Goal: Transaction & Acquisition: Purchase product/service

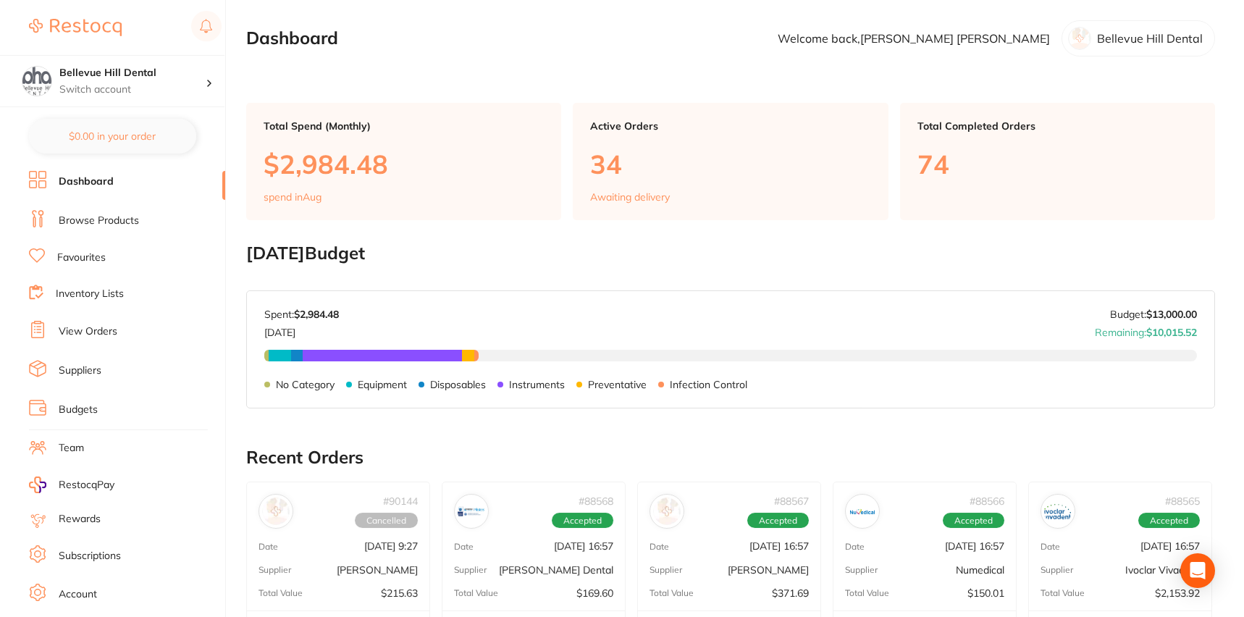
click at [97, 251] on link "Favourites" at bounding box center [81, 258] width 49 height 14
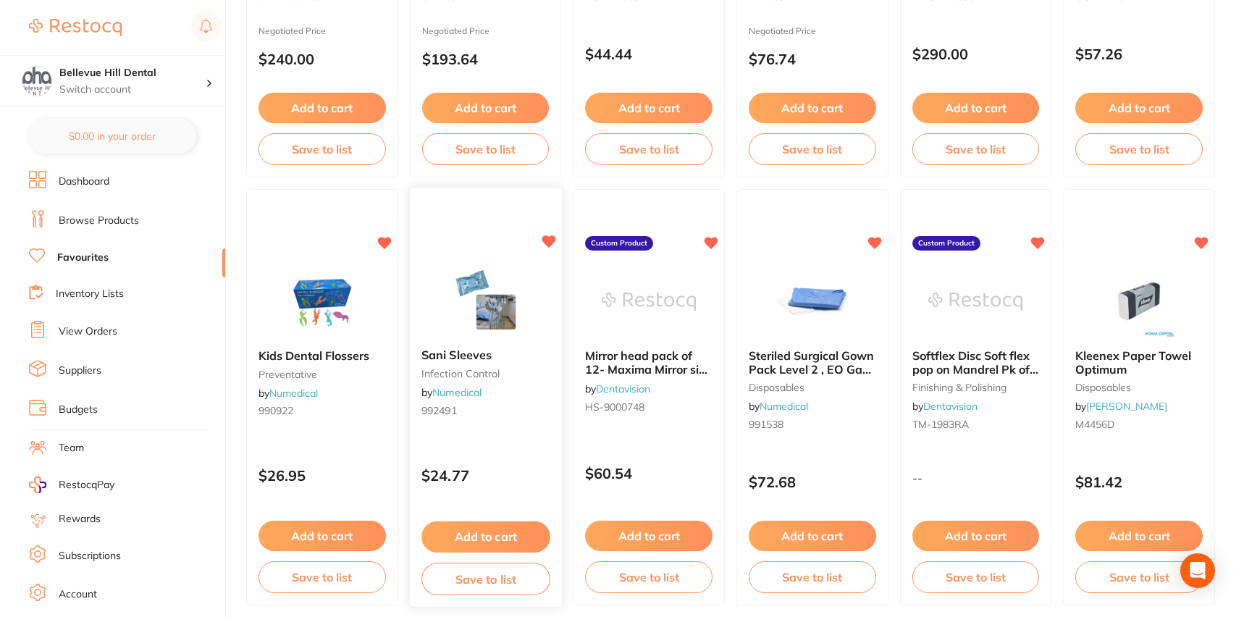
scroll to position [435, 0]
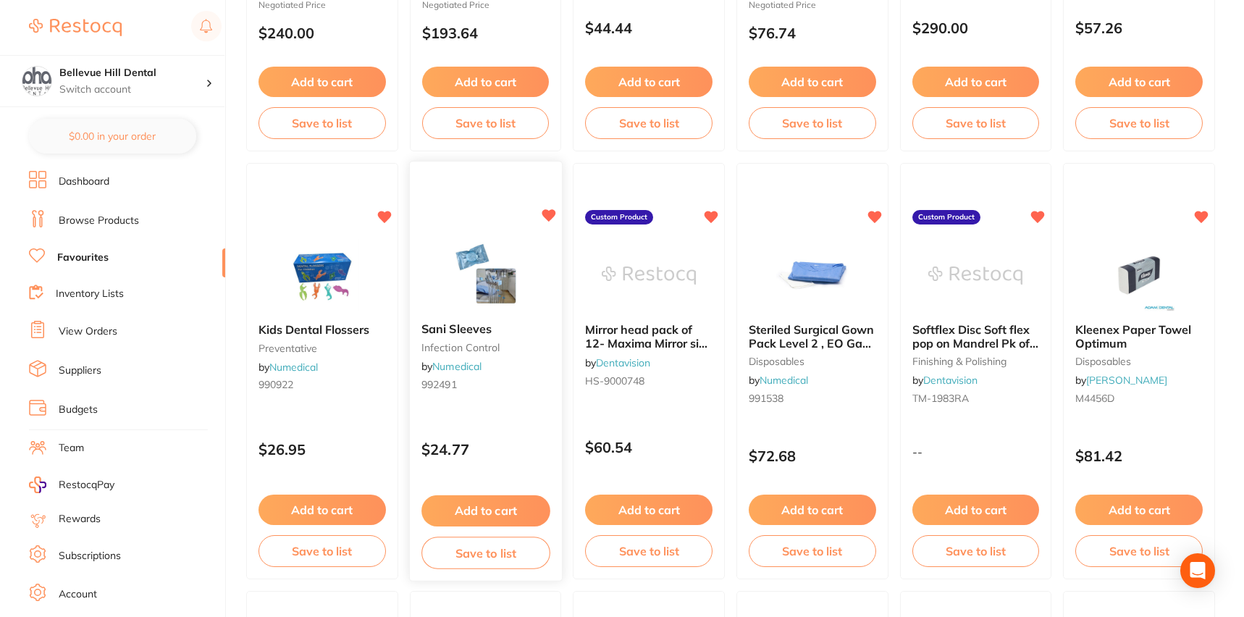
drag, startPoint x: 465, startPoint y: 509, endPoint x: 520, endPoint y: 507, distance: 55.1
click at [466, 509] on button "Add to cart" at bounding box center [486, 510] width 128 height 31
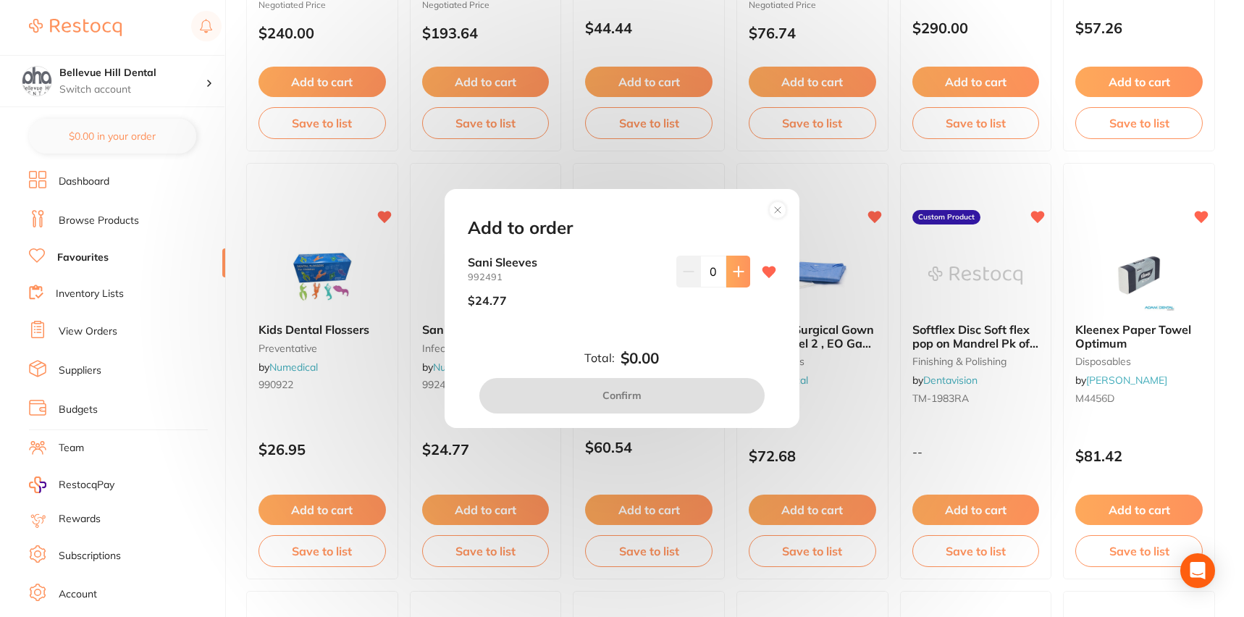
click at [742, 275] on button at bounding box center [738, 272] width 24 height 32
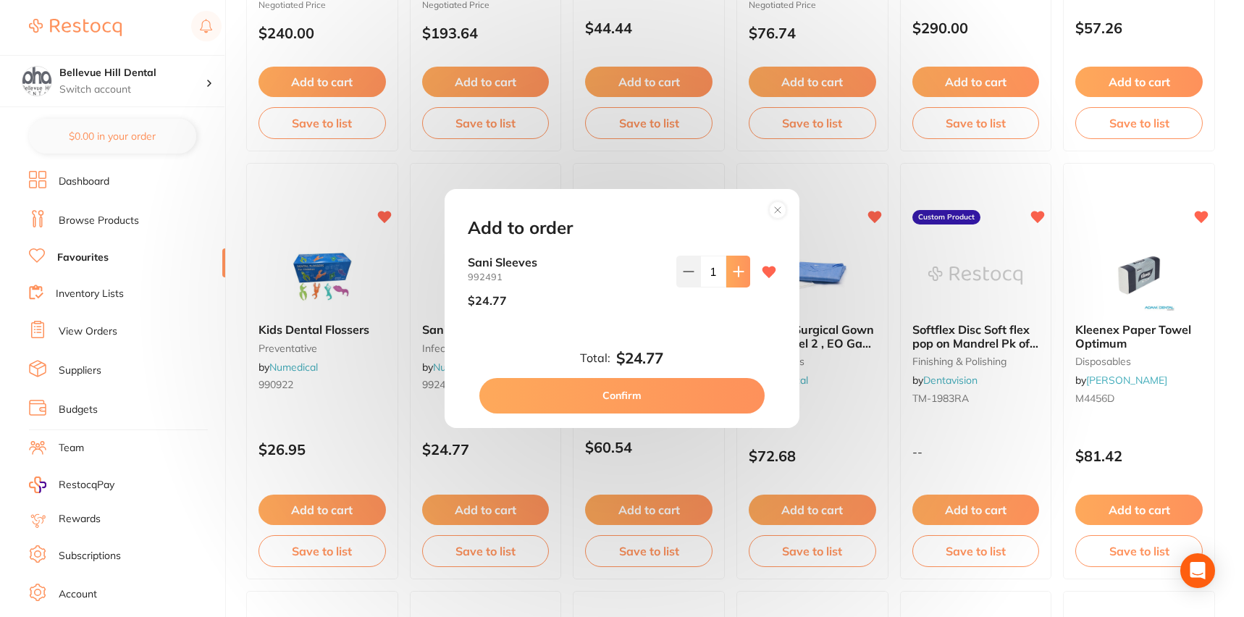
click at [738, 275] on icon at bounding box center [739, 272] width 12 height 12
type input "2"
click at [705, 384] on button "Confirm" at bounding box center [621, 395] width 285 height 35
checkbox input "false"
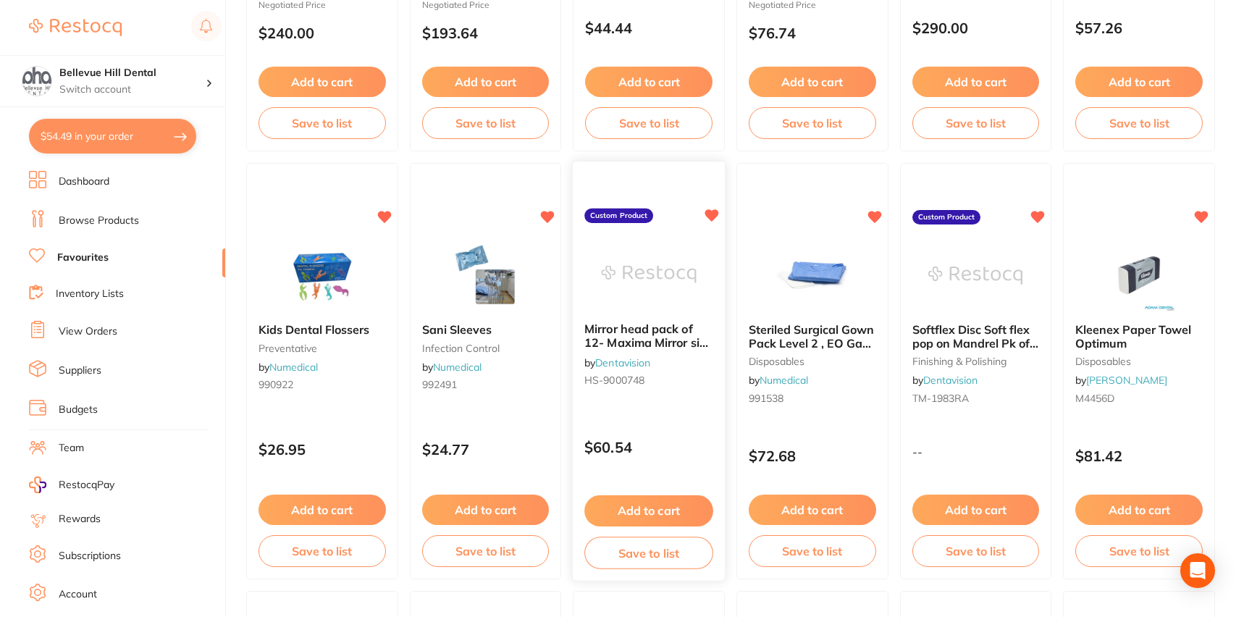
click at [664, 519] on button "Add to cart" at bounding box center [648, 510] width 128 height 31
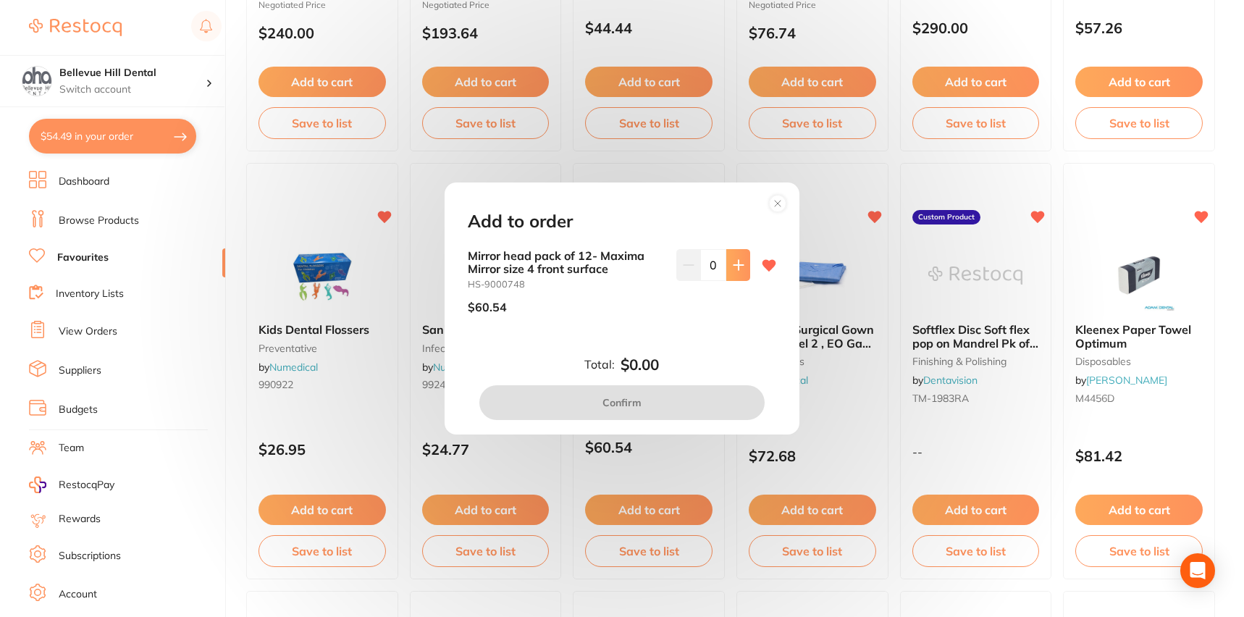
click at [733, 269] on icon at bounding box center [739, 265] width 12 height 12
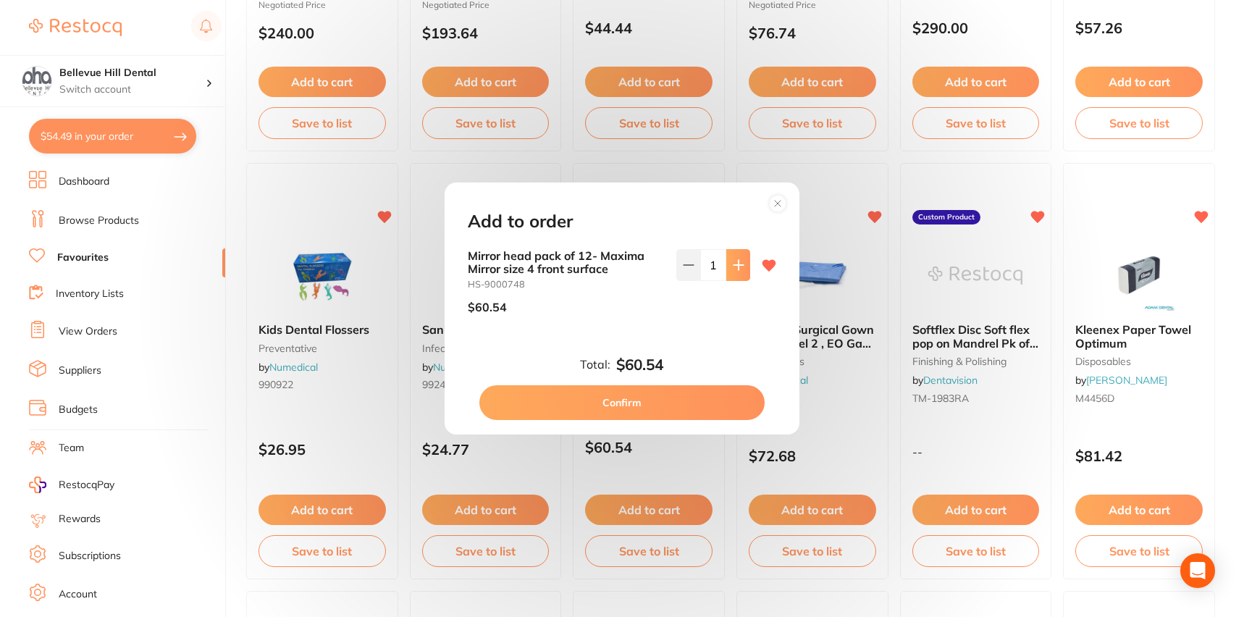
click at [733, 269] on icon at bounding box center [739, 265] width 12 height 12
type input "2"
click at [695, 407] on button "Confirm" at bounding box center [621, 402] width 285 height 35
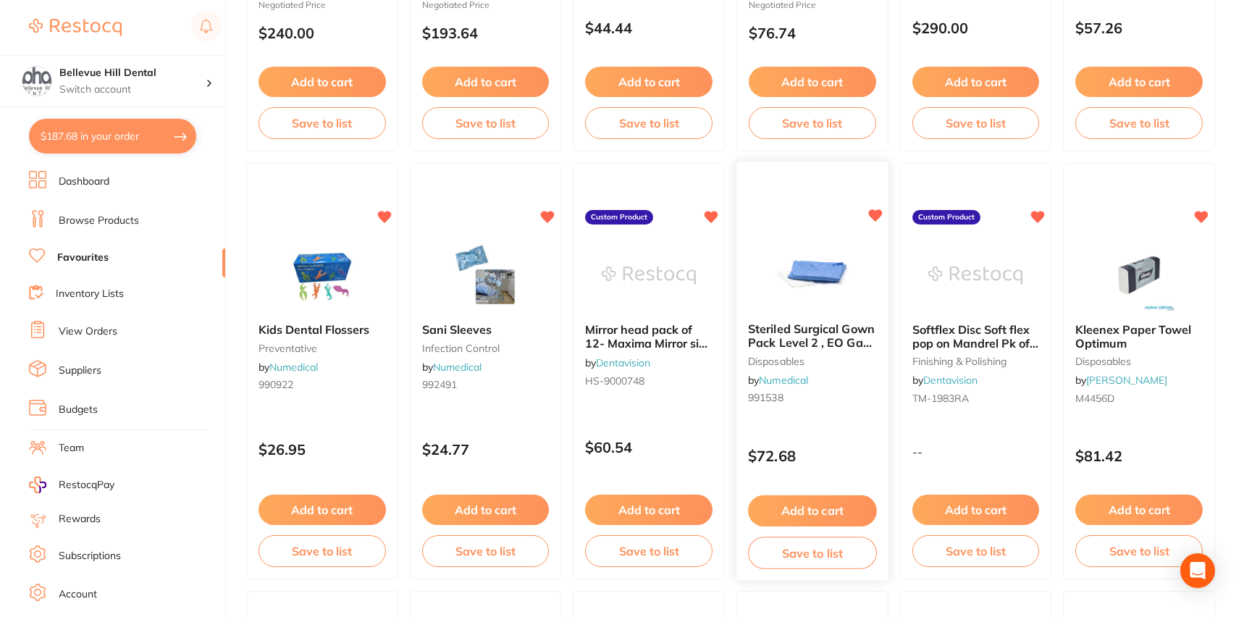
click at [808, 401] on small "991538" at bounding box center [812, 399] width 128 height 12
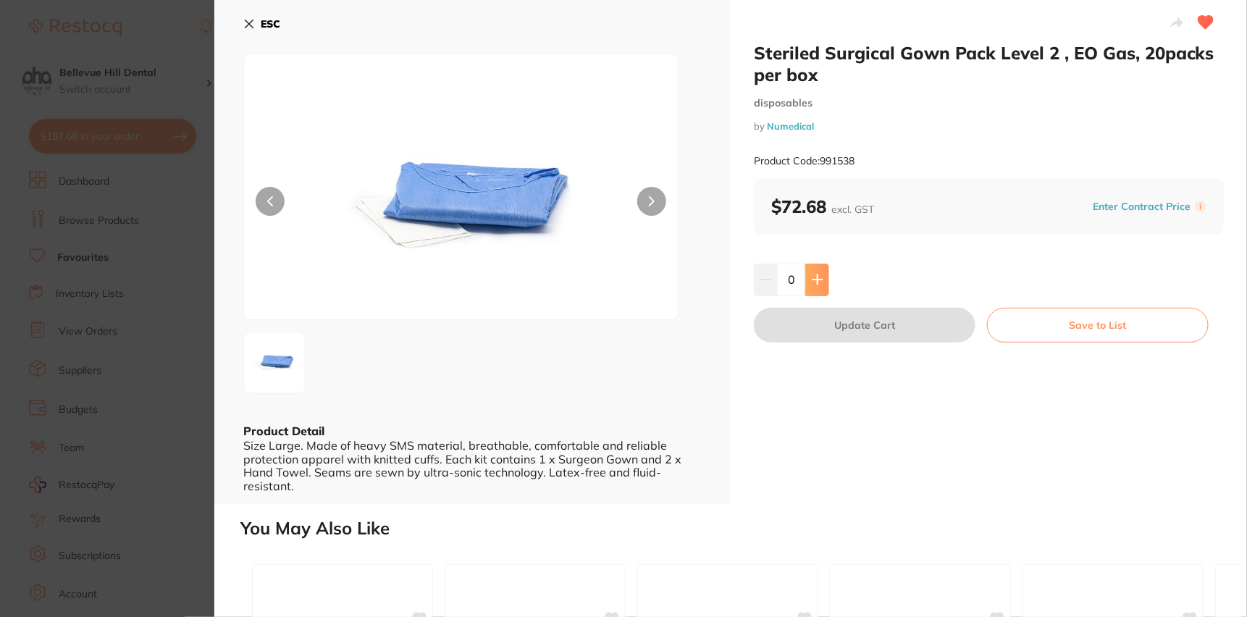
click at [812, 285] on icon at bounding box center [818, 280] width 12 height 12
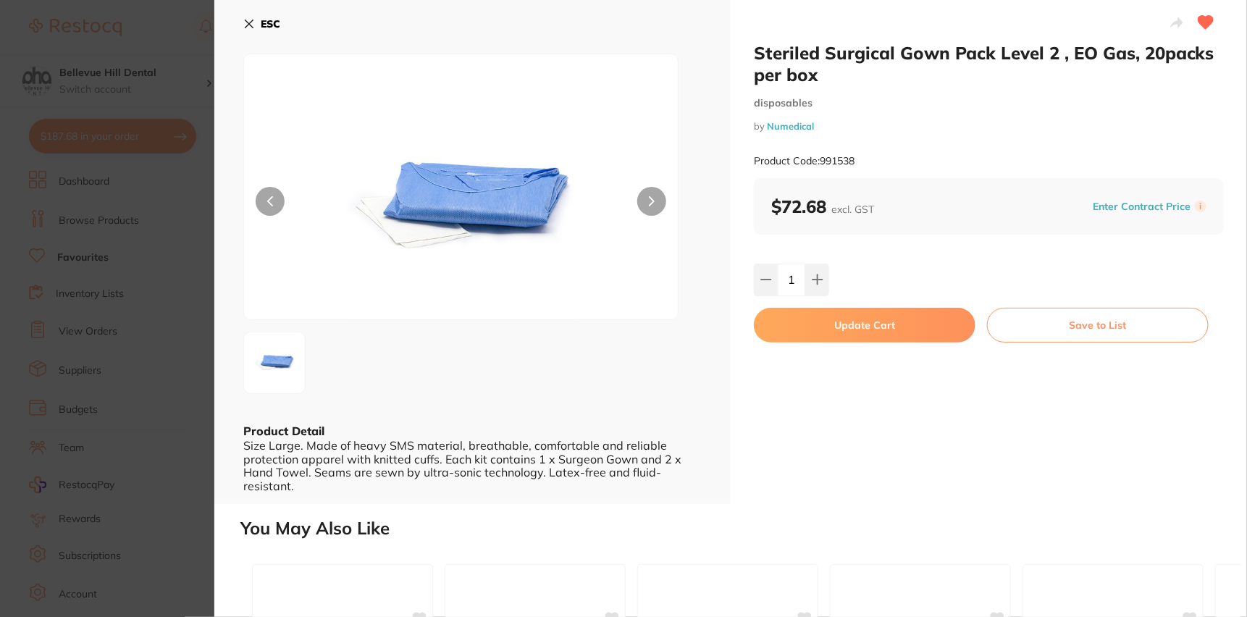
click at [818, 282] on icon at bounding box center [818, 280] width 12 height 12
type input "2"
click at [842, 322] on button "Update Cart" at bounding box center [865, 325] width 222 height 35
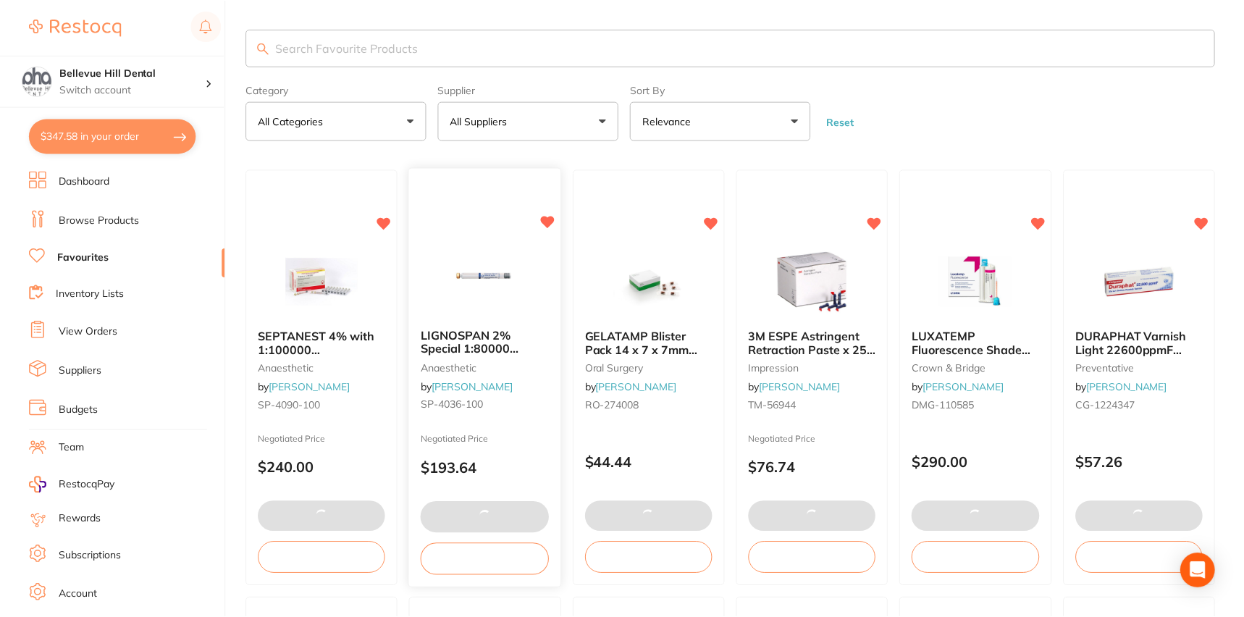
scroll to position [435, 0]
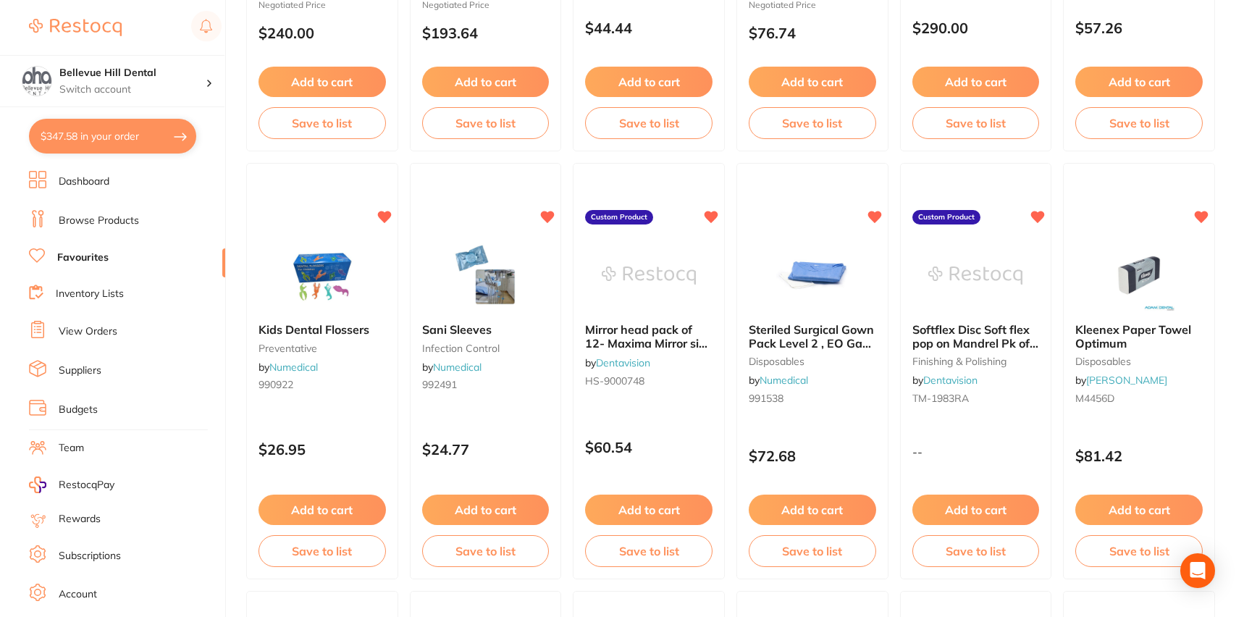
drag, startPoint x: 1150, startPoint y: 508, endPoint x: 1057, endPoint y: 442, distance: 113.7
click at [1152, 506] on button "Add to cart" at bounding box center [1139, 510] width 127 height 30
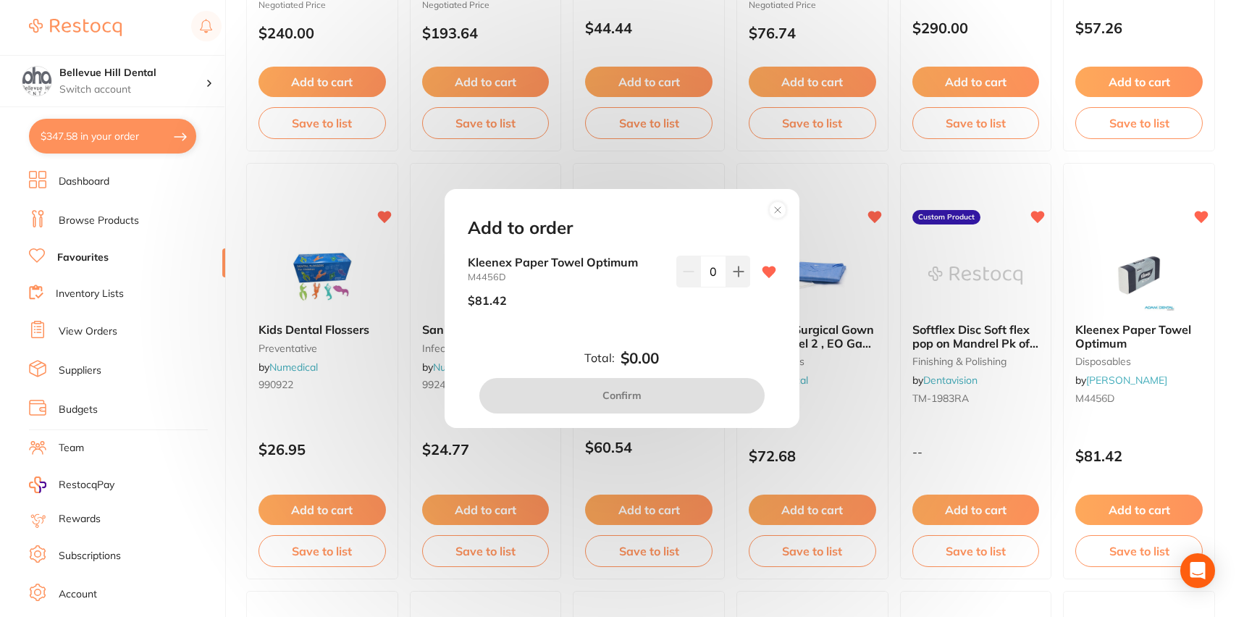
drag, startPoint x: 729, startPoint y: 277, endPoint x: 721, endPoint y: 326, distance: 49.1
click at [729, 277] on button at bounding box center [738, 272] width 24 height 32
type input "1"
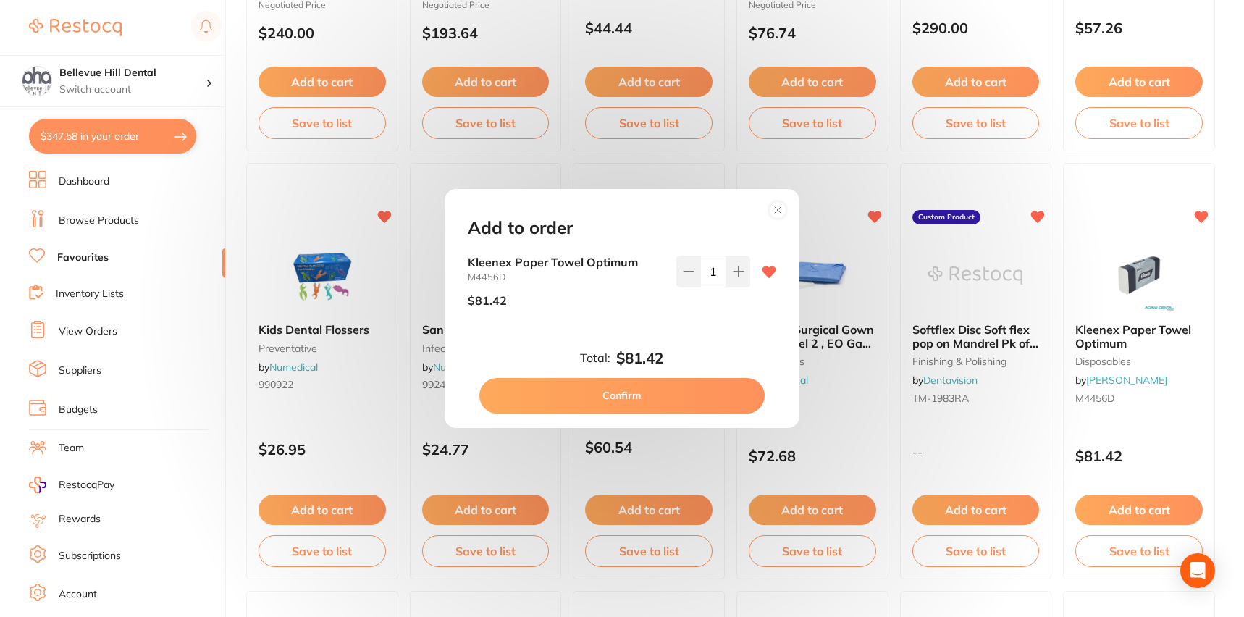
click at [703, 407] on button "Confirm" at bounding box center [621, 395] width 285 height 35
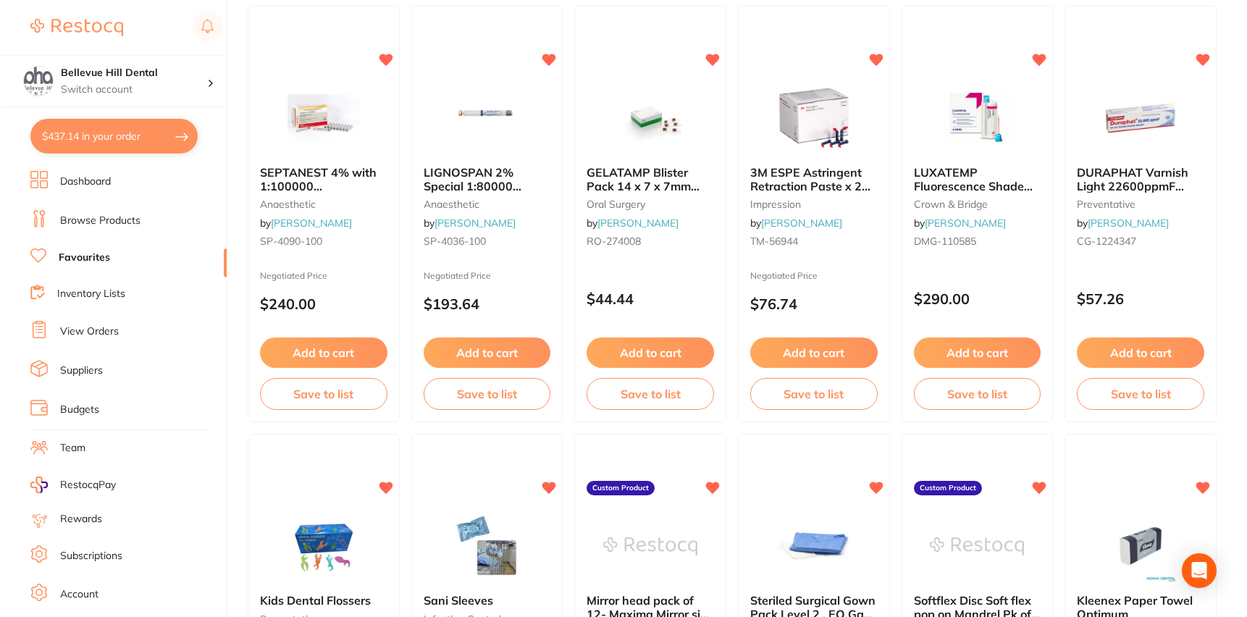
scroll to position [0, 0]
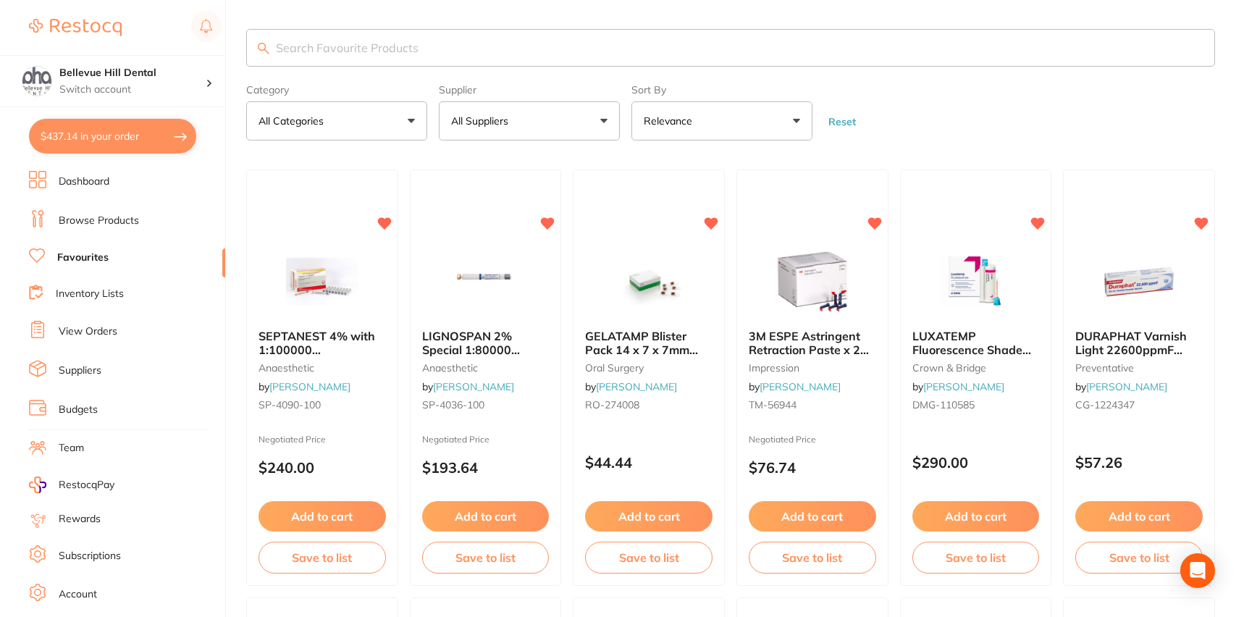
click at [445, 57] on input "search" at bounding box center [730, 48] width 969 height 38
type input "[PERSON_NAME] dental"
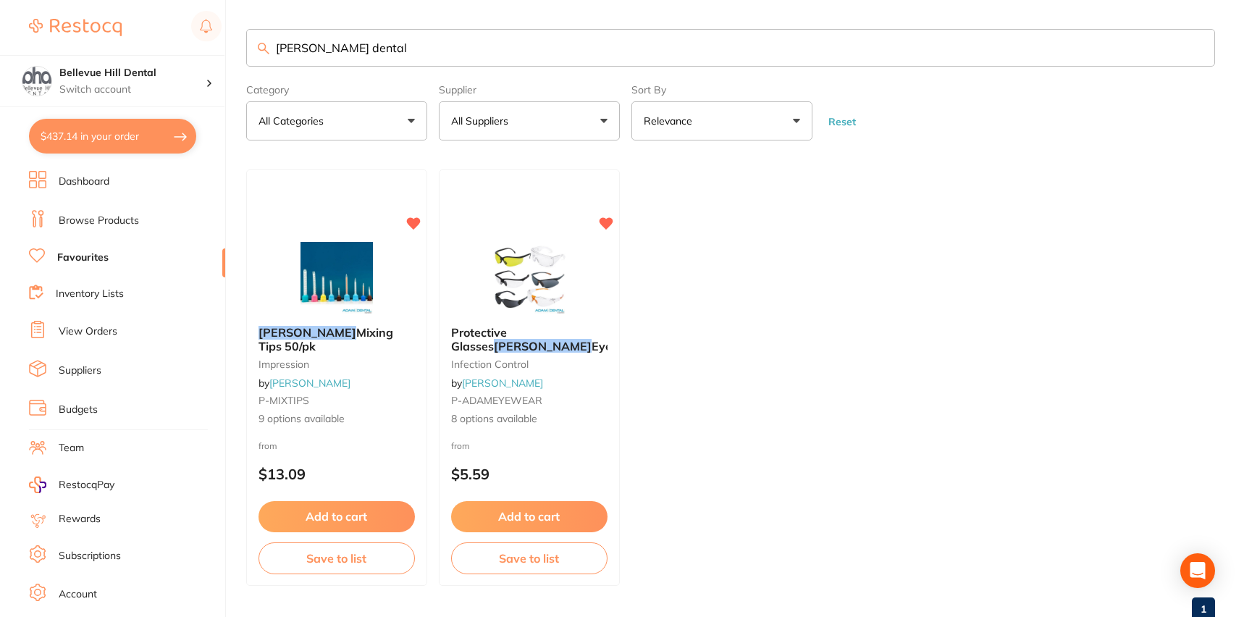
click at [298, 248] on img at bounding box center [337, 278] width 94 height 72
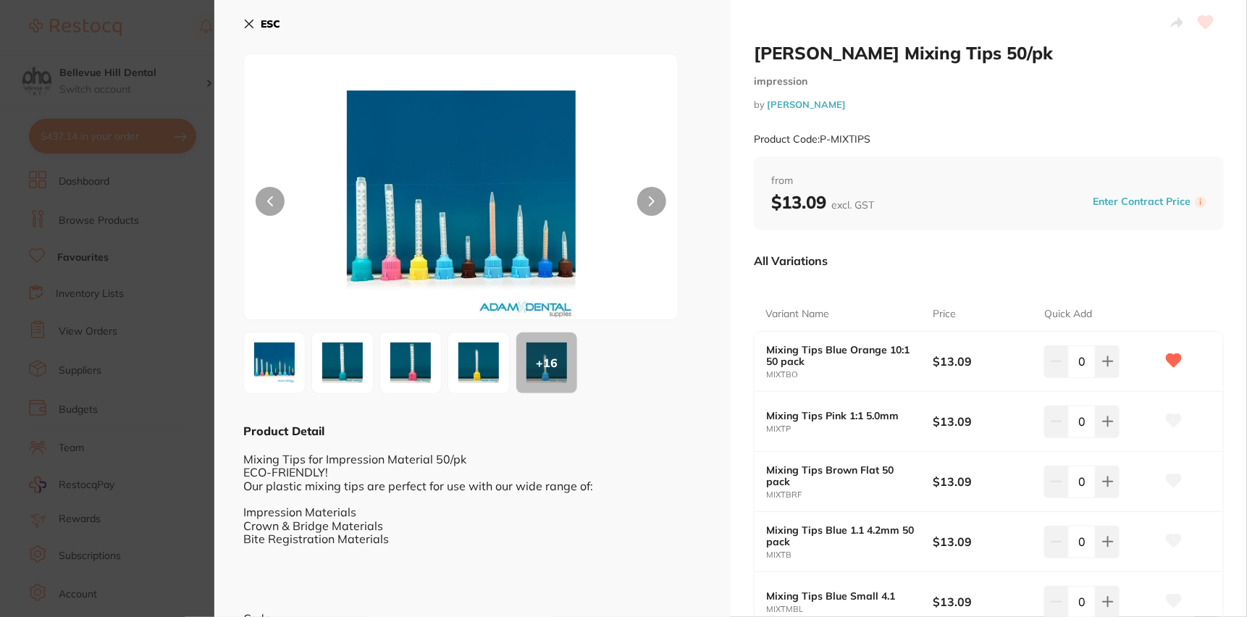
click at [256, 16] on button "ESC" at bounding box center [261, 24] width 37 height 25
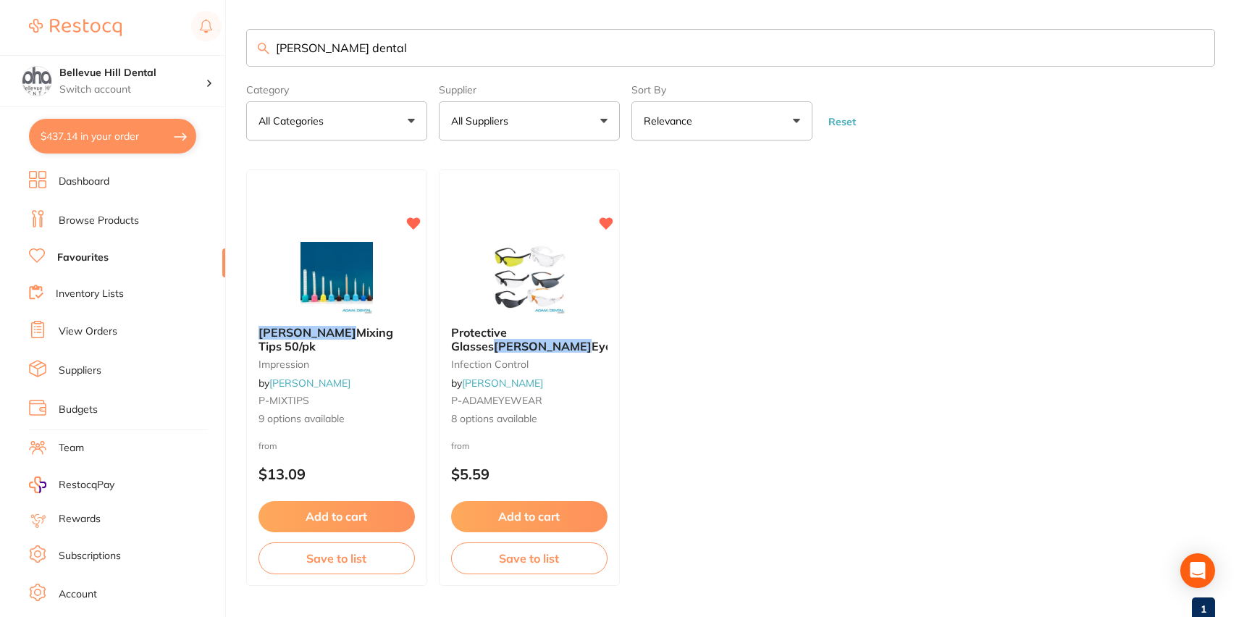
click at [96, 193] on ul "Dashboard Browse Products Favourites Inventory Lists View Orders Suppliers Budg…" at bounding box center [127, 421] width 196 height 500
click at [97, 188] on link "Dashboard" at bounding box center [84, 182] width 51 height 14
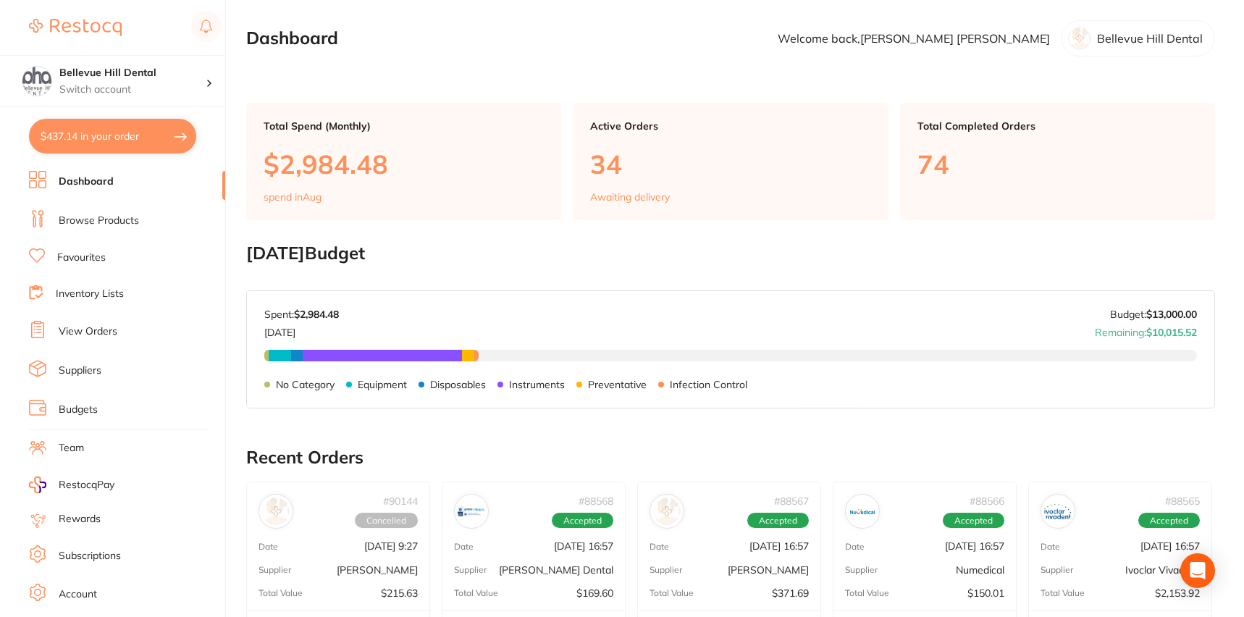
click at [112, 220] on link "Browse Products" at bounding box center [99, 221] width 80 height 14
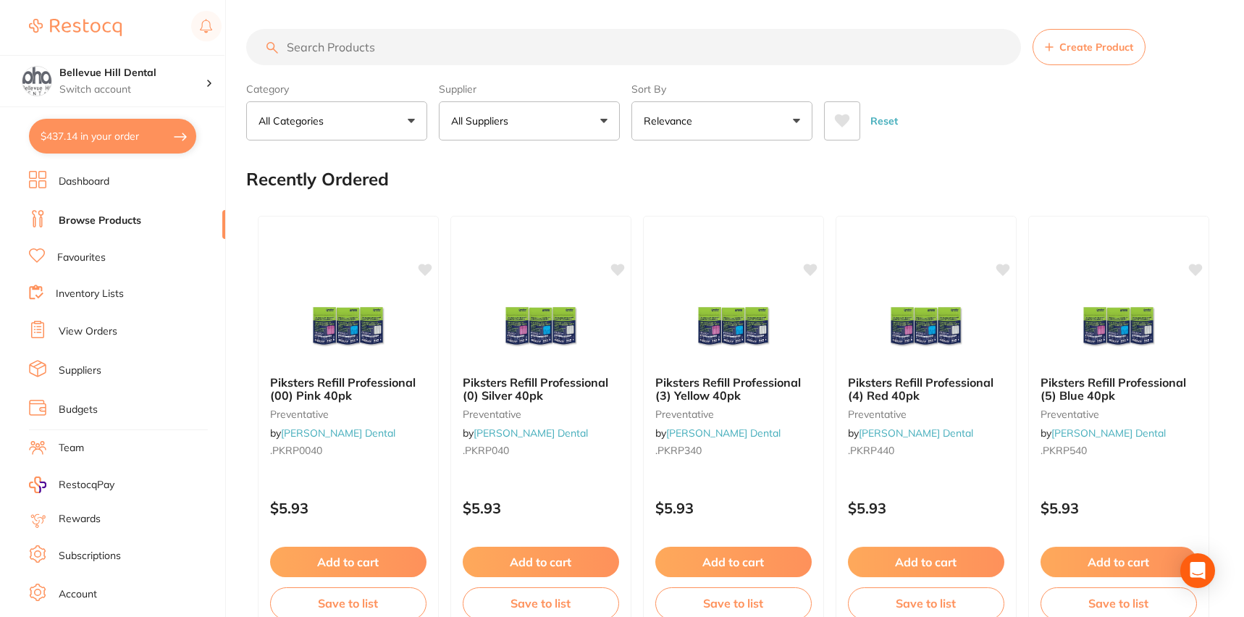
click at [414, 49] on input "search" at bounding box center [633, 47] width 775 height 36
type input "monject"
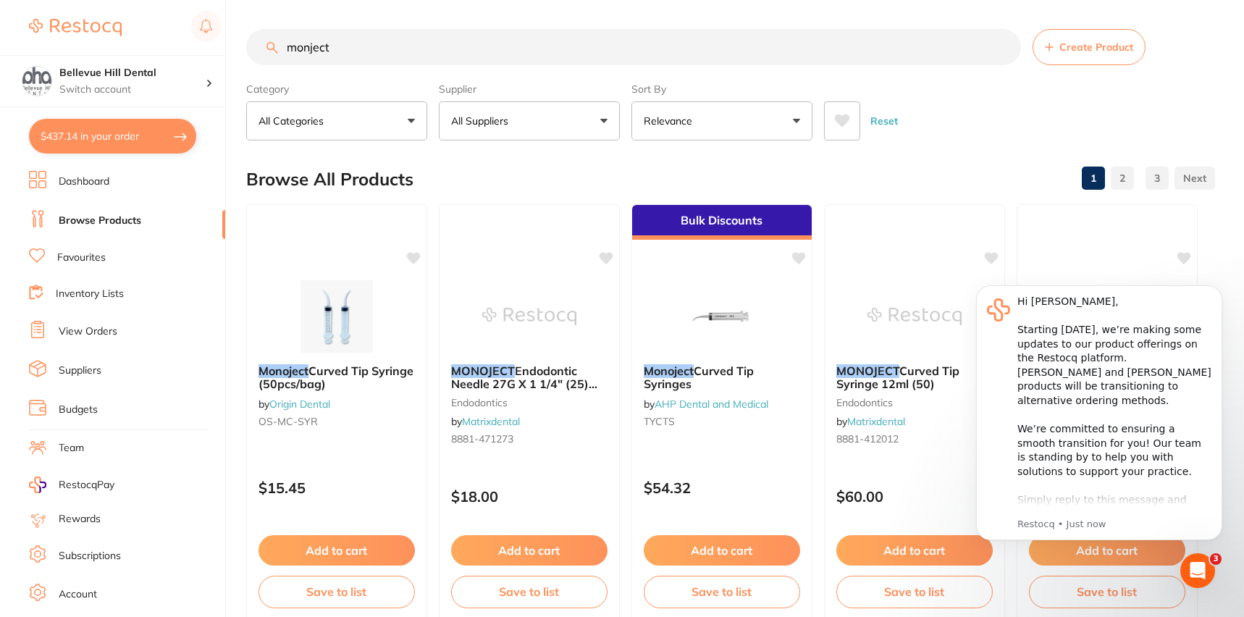
drag, startPoint x: 369, startPoint y: 54, endPoint x: 262, endPoint y: 60, distance: 107.4
click at [262, 60] on input "monject" at bounding box center [633, 47] width 775 height 36
click at [516, 123] on span at bounding box center [517, 121] width 6 height 6
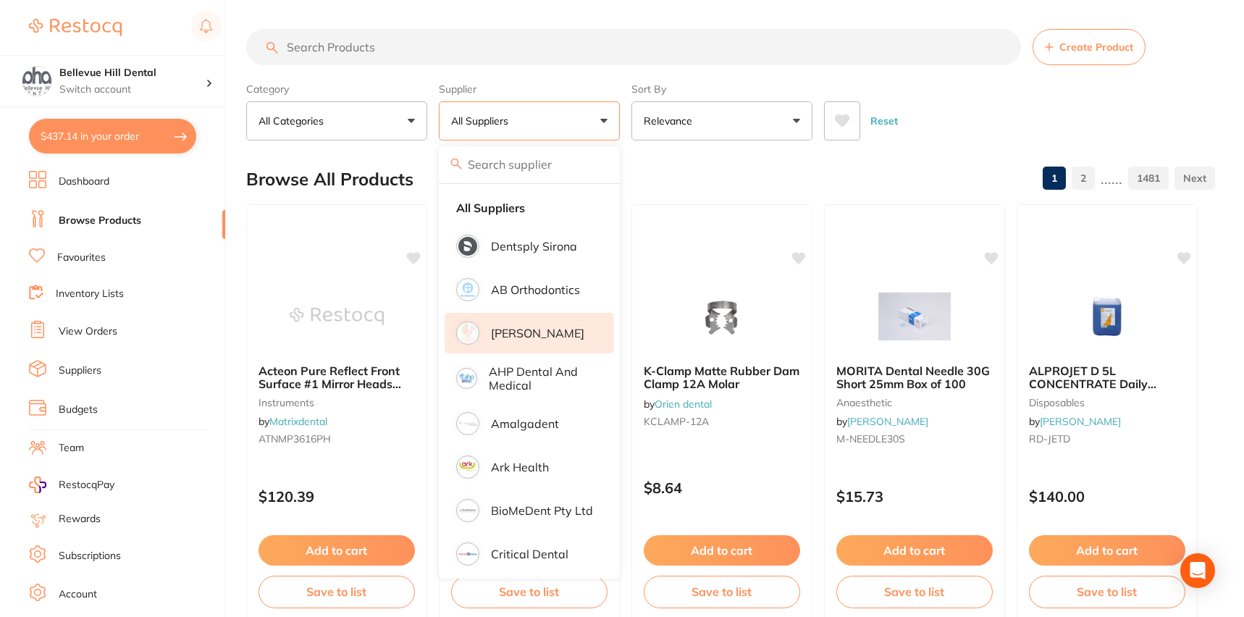
click at [546, 332] on p "[PERSON_NAME]" at bounding box center [537, 333] width 93 height 13
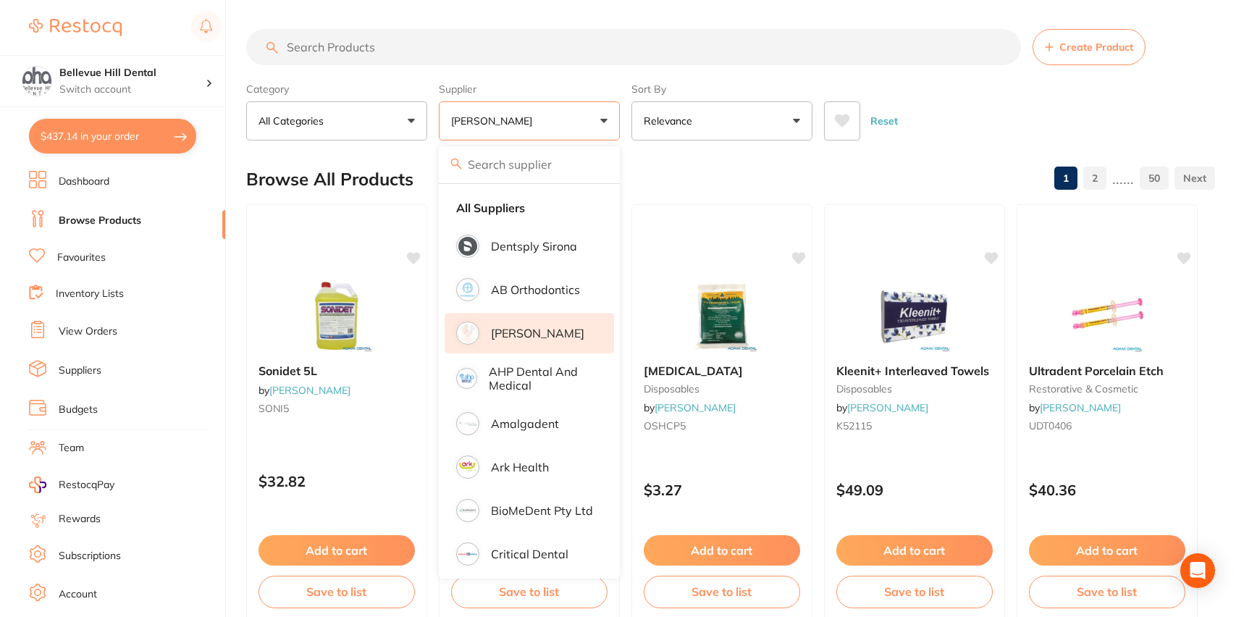
click at [382, 40] on input "search" at bounding box center [633, 47] width 775 height 36
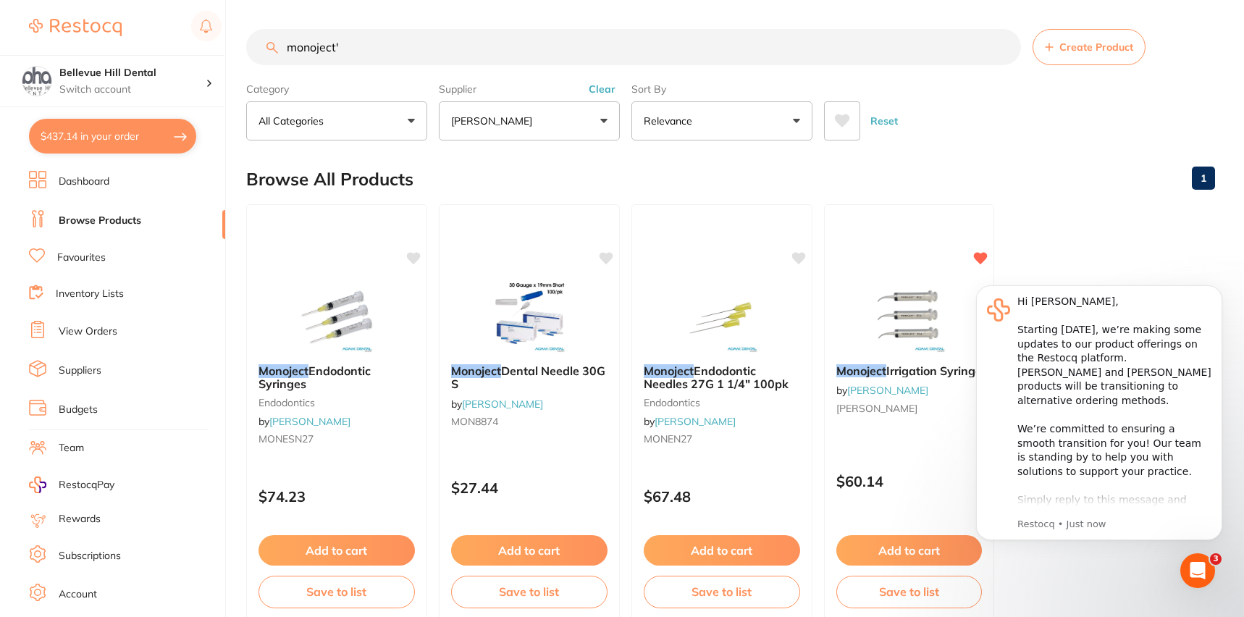
type input "monoject"
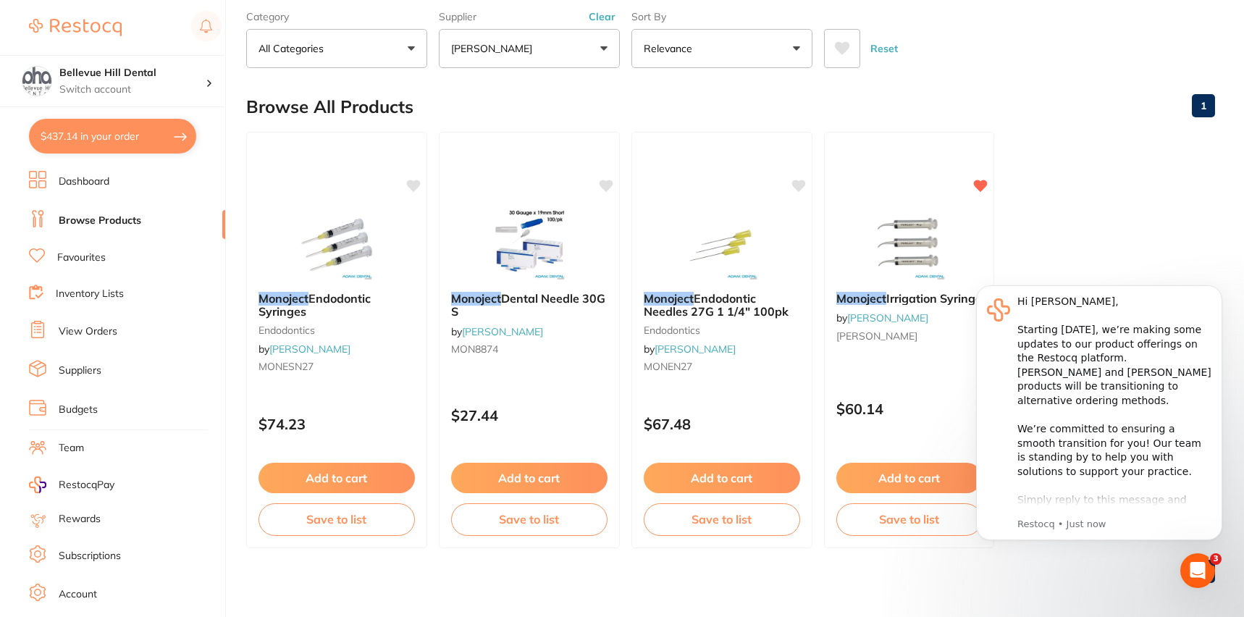
drag, startPoint x: 909, startPoint y: 472, endPoint x: 893, endPoint y: 463, distance: 18.5
click at [909, 472] on button "Add to cart" at bounding box center [910, 478] width 146 height 30
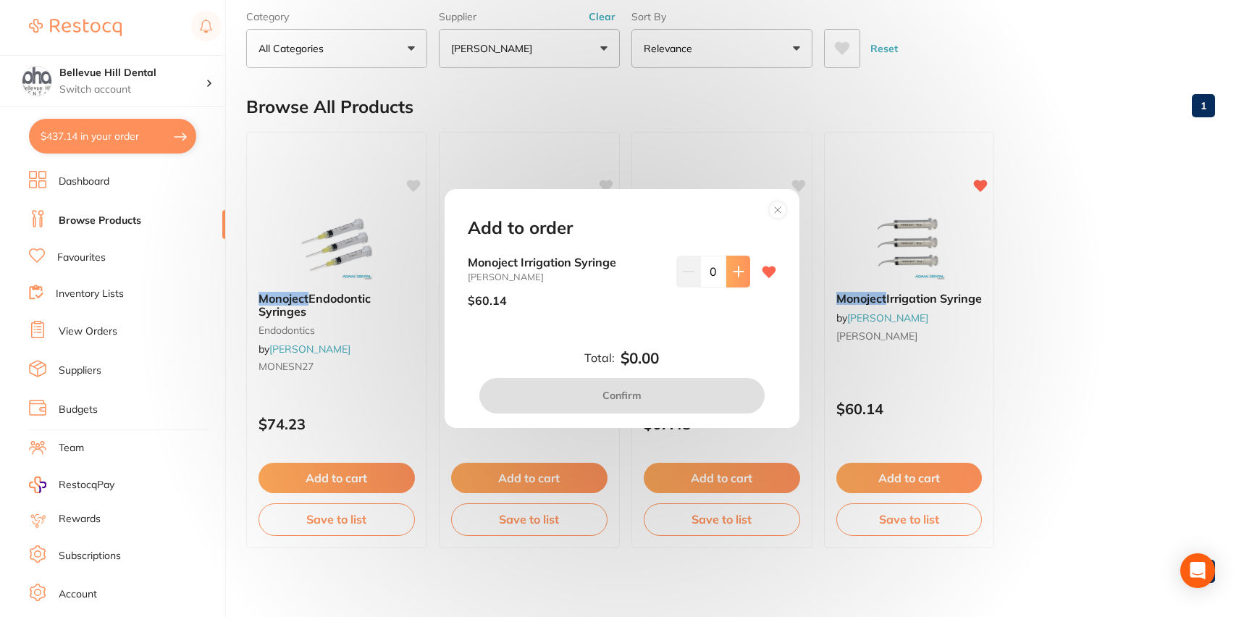
click at [738, 272] on icon at bounding box center [738, 271] width 9 height 9
type input "1"
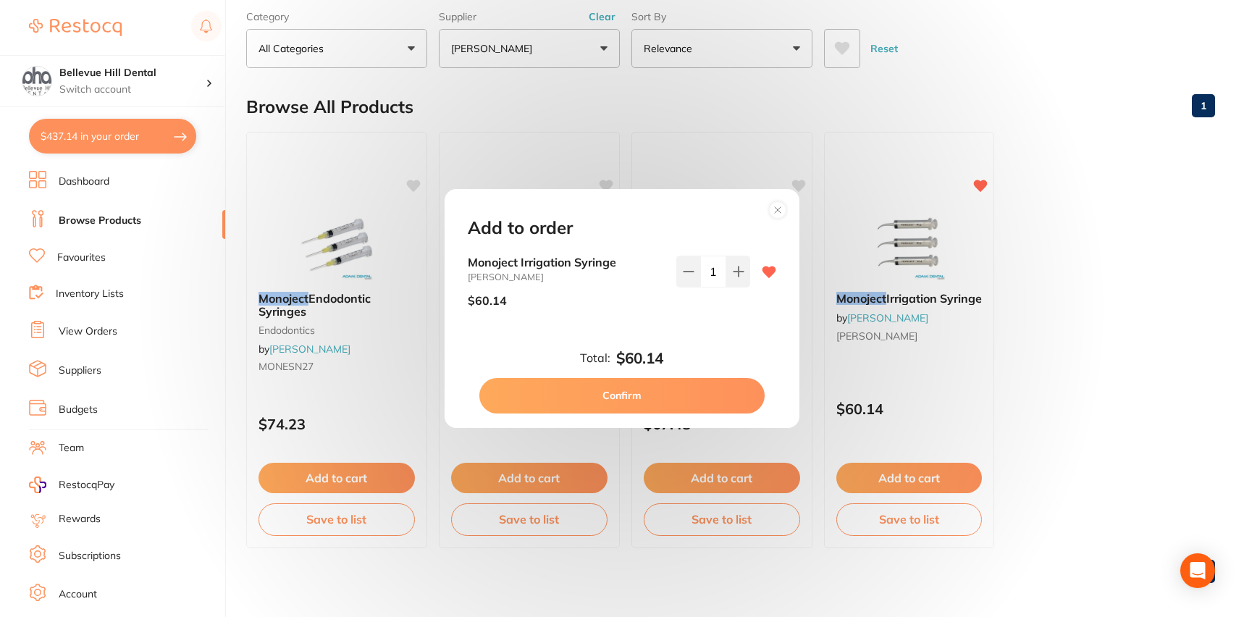
click at [697, 401] on button "Confirm" at bounding box center [621, 395] width 285 height 35
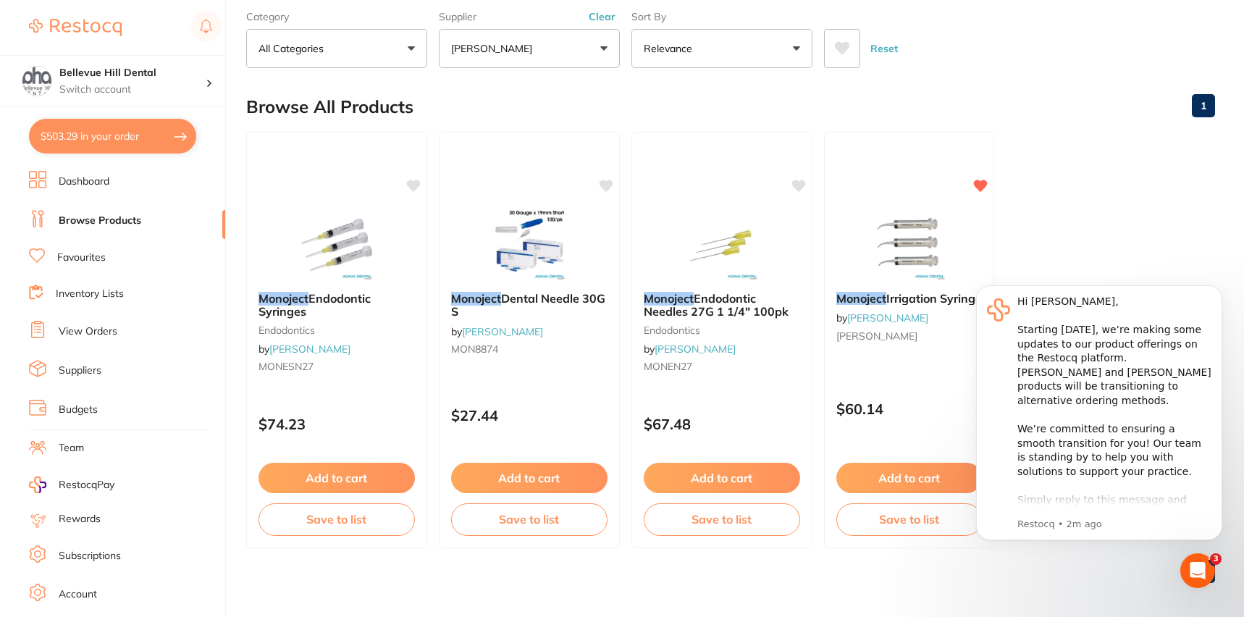
click at [1101, 188] on ul "Monoject Endodontic Syringes endodontics by [PERSON_NAME] MONESN27 $74.23 Add t…" at bounding box center [730, 340] width 969 height 416
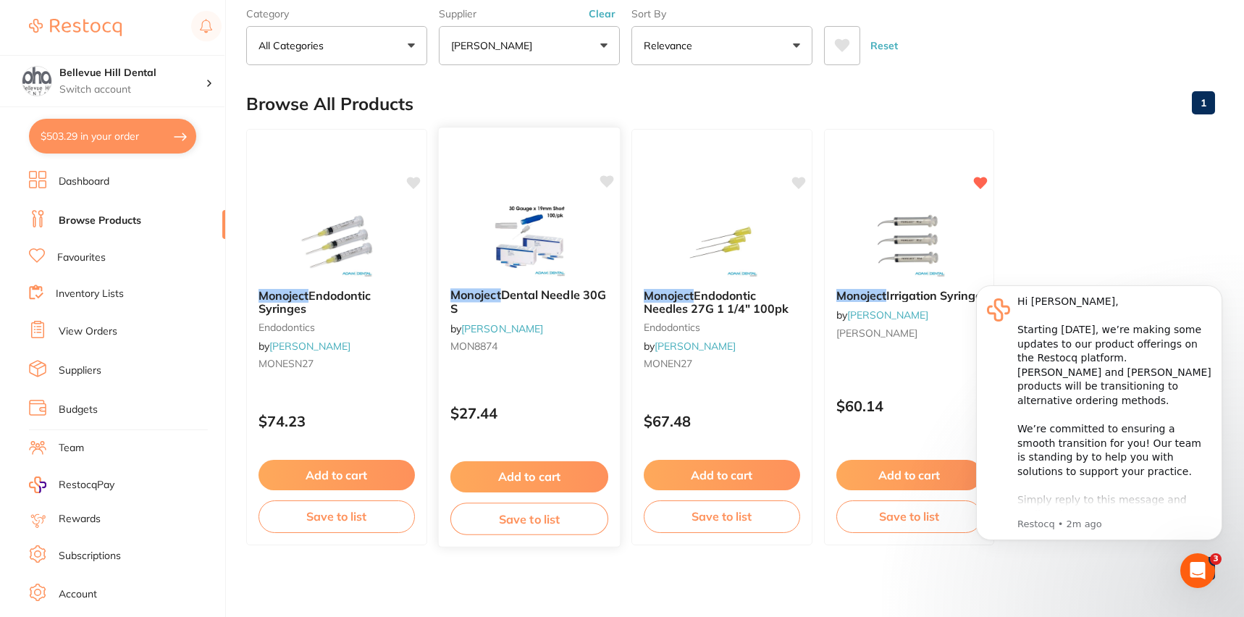
scroll to position [78, 0]
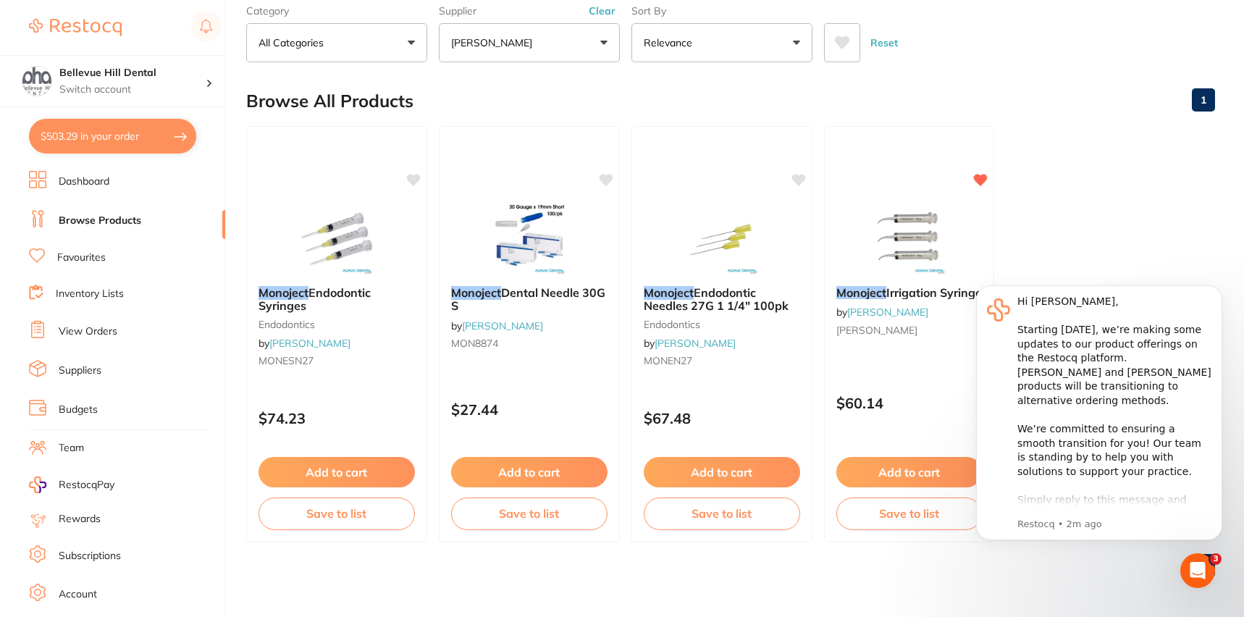
click at [128, 222] on link "Browse Products" at bounding box center [100, 221] width 83 height 14
